Goal: Check status: Check status

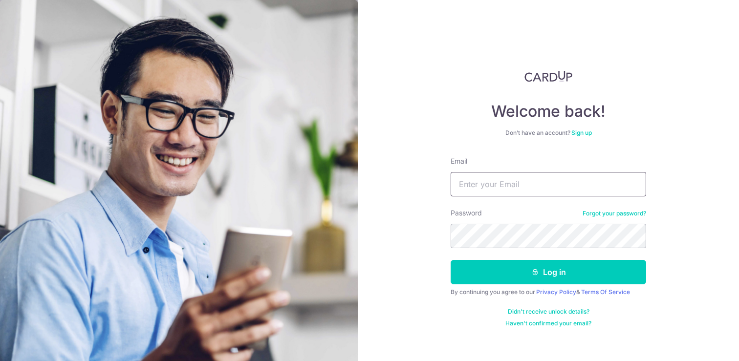
click at [505, 181] on input "Email" at bounding box center [549, 184] width 196 height 24
type input "[EMAIL_ADDRESS][DOMAIN_NAME]"
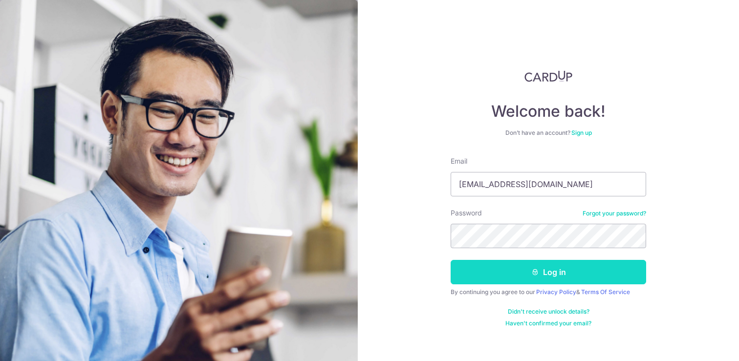
click at [522, 280] on button "Log in" at bounding box center [549, 272] width 196 height 24
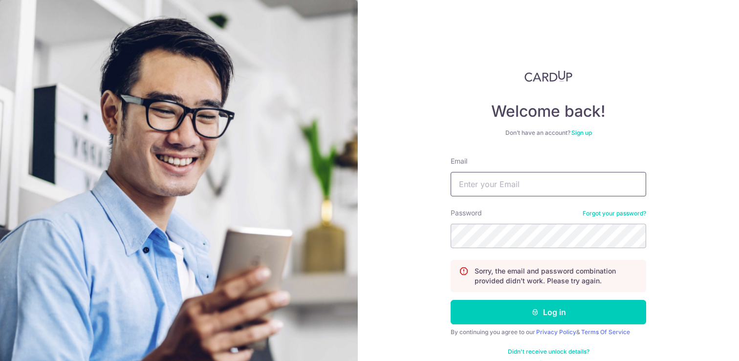
click at [527, 178] on input "Email" at bounding box center [549, 184] width 196 height 24
type input "[EMAIL_ADDRESS][DOMAIN_NAME]"
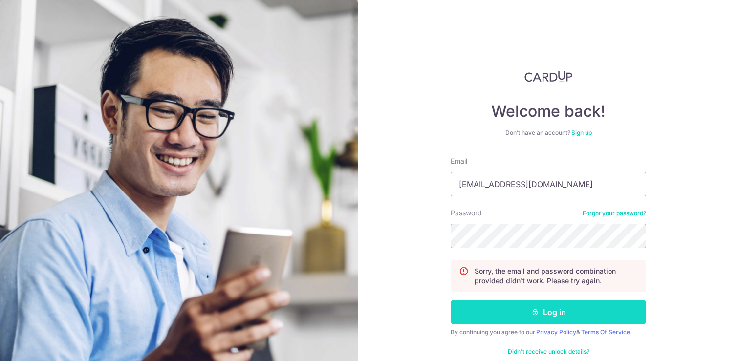
click at [554, 314] on button "Log in" at bounding box center [549, 312] width 196 height 24
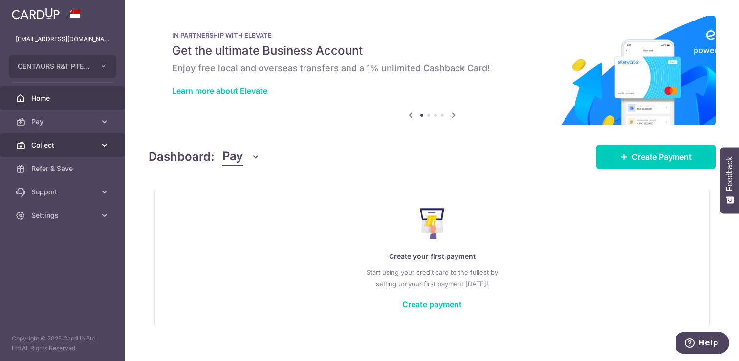
click at [103, 145] on icon at bounding box center [105, 145] width 10 height 10
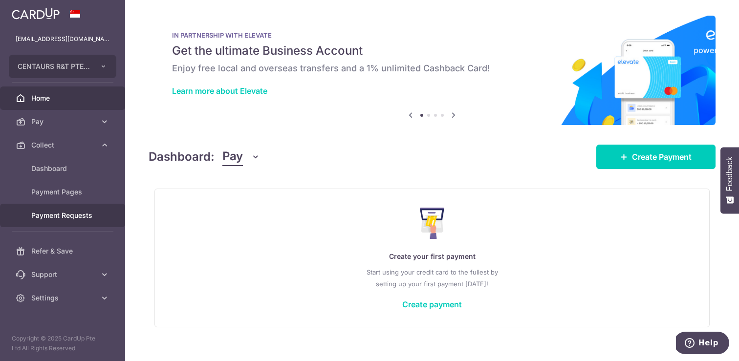
click at [66, 215] on span "Payment Requests" at bounding box center [63, 216] width 65 height 10
click at [80, 212] on span "Payment Requests" at bounding box center [63, 216] width 65 height 10
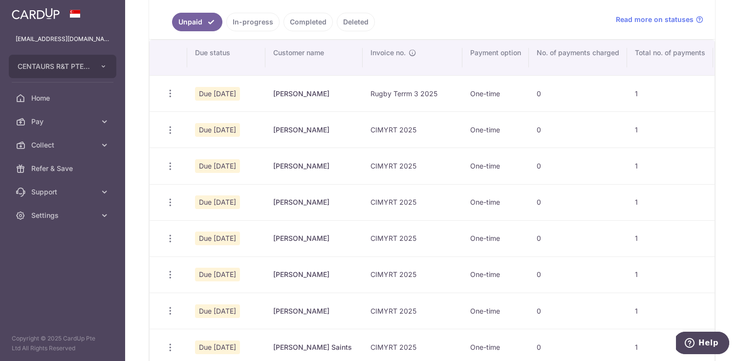
scroll to position [64, 0]
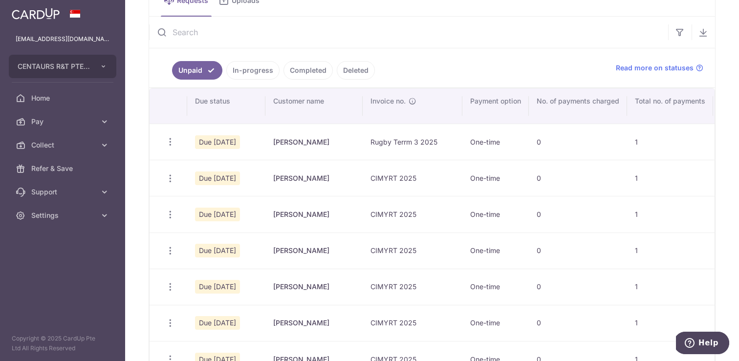
click at [305, 68] on link "Completed" at bounding box center [307, 70] width 49 height 19
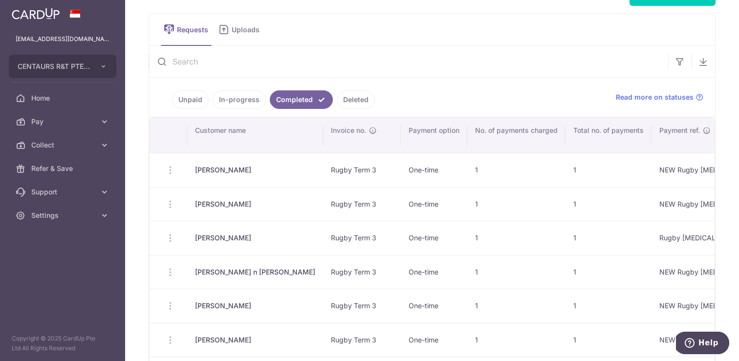
scroll to position [0, 0]
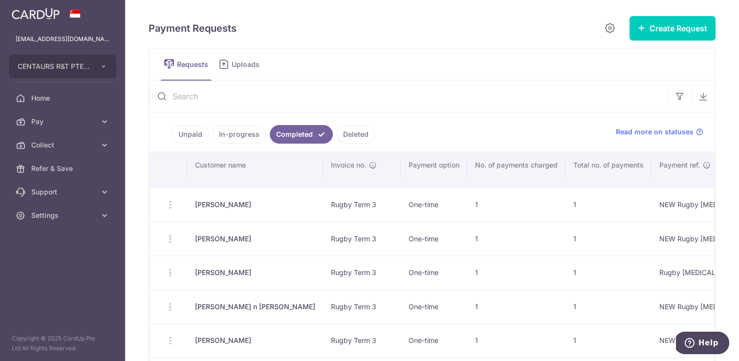
click at [237, 127] on link "In-progress" at bounding box center [239, 134] width 53 height 19
